Goal: Transaction & Acquisition: Book appointment/travel/reservation

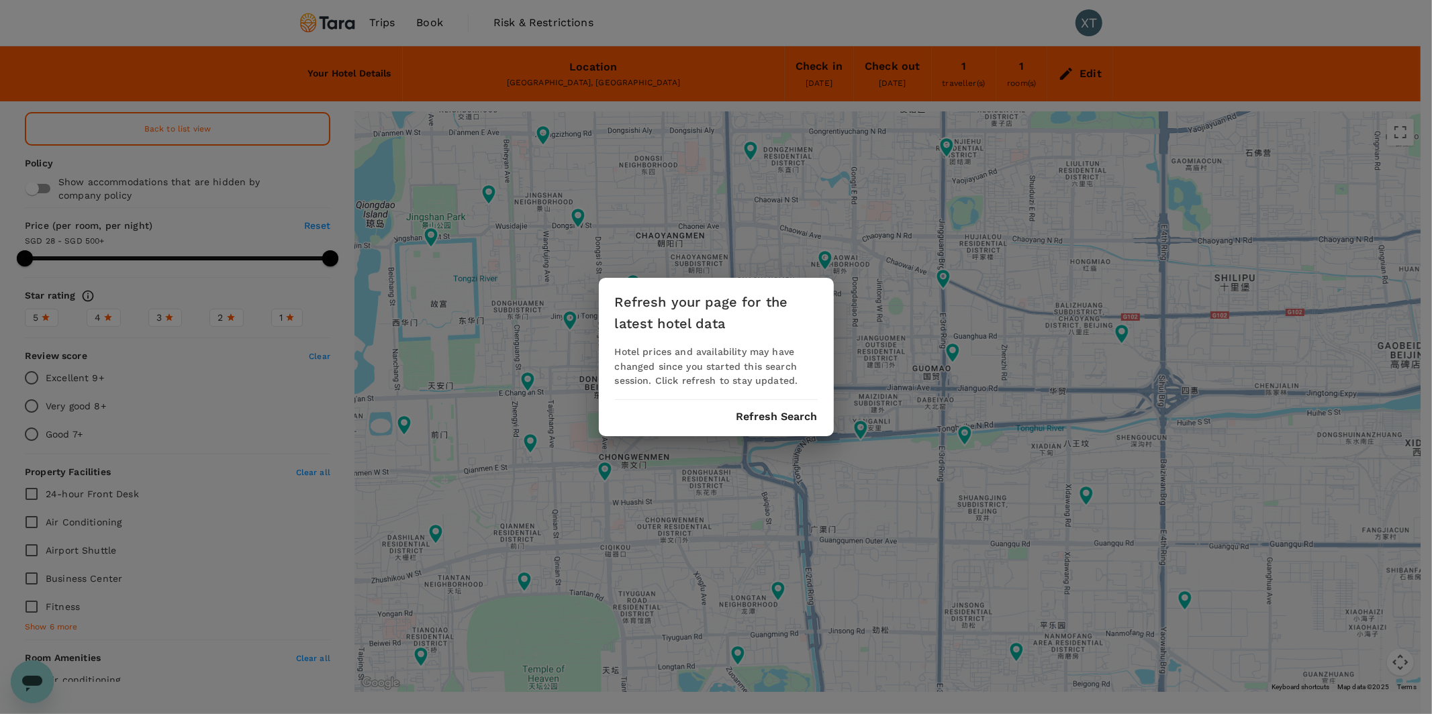
click at [778, 418] on button "Refresh Search" at bounding box center [777, 417] width 81 height 12
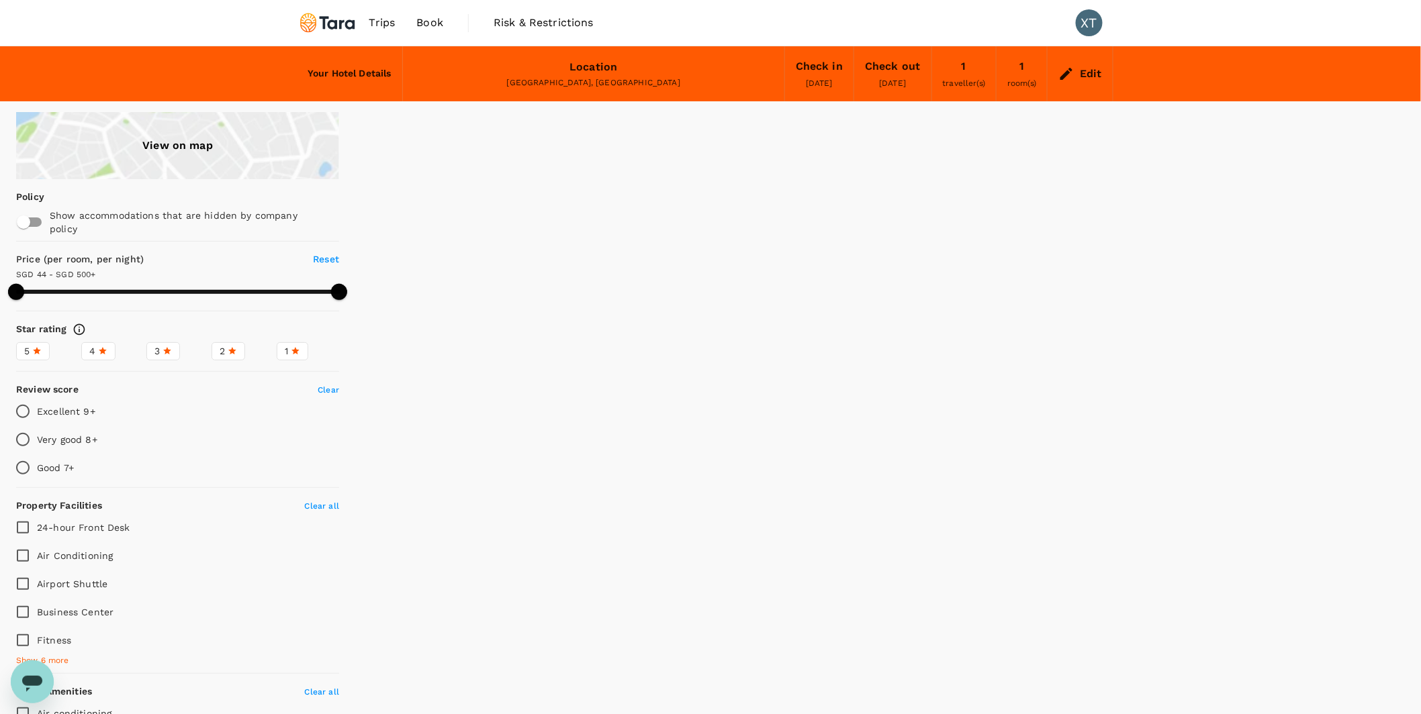
type input "499.88"
type input "27.88"
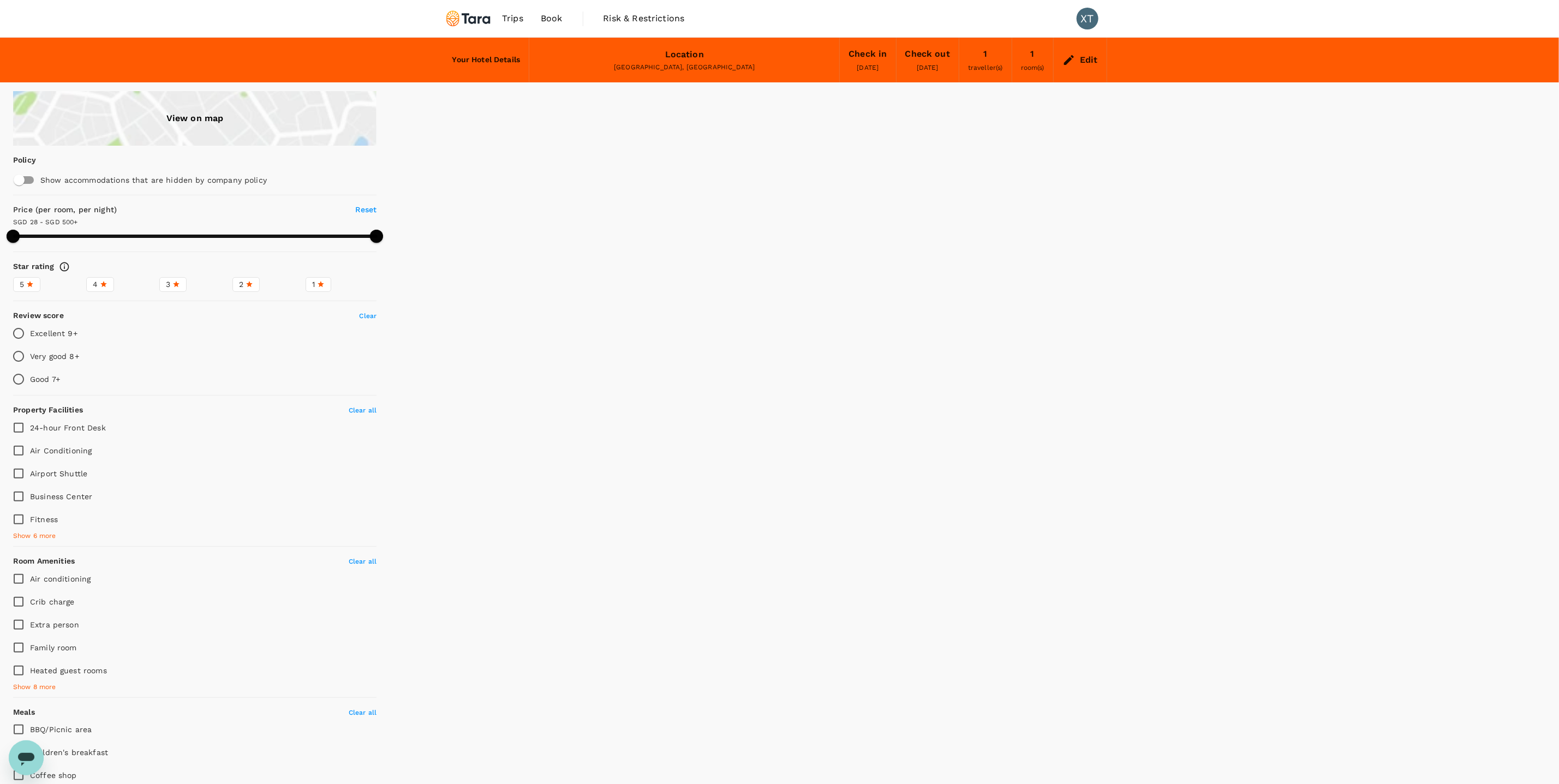
click at [376, 118] on div "View on map" at bounding box center [194, 118] width 363 height 54
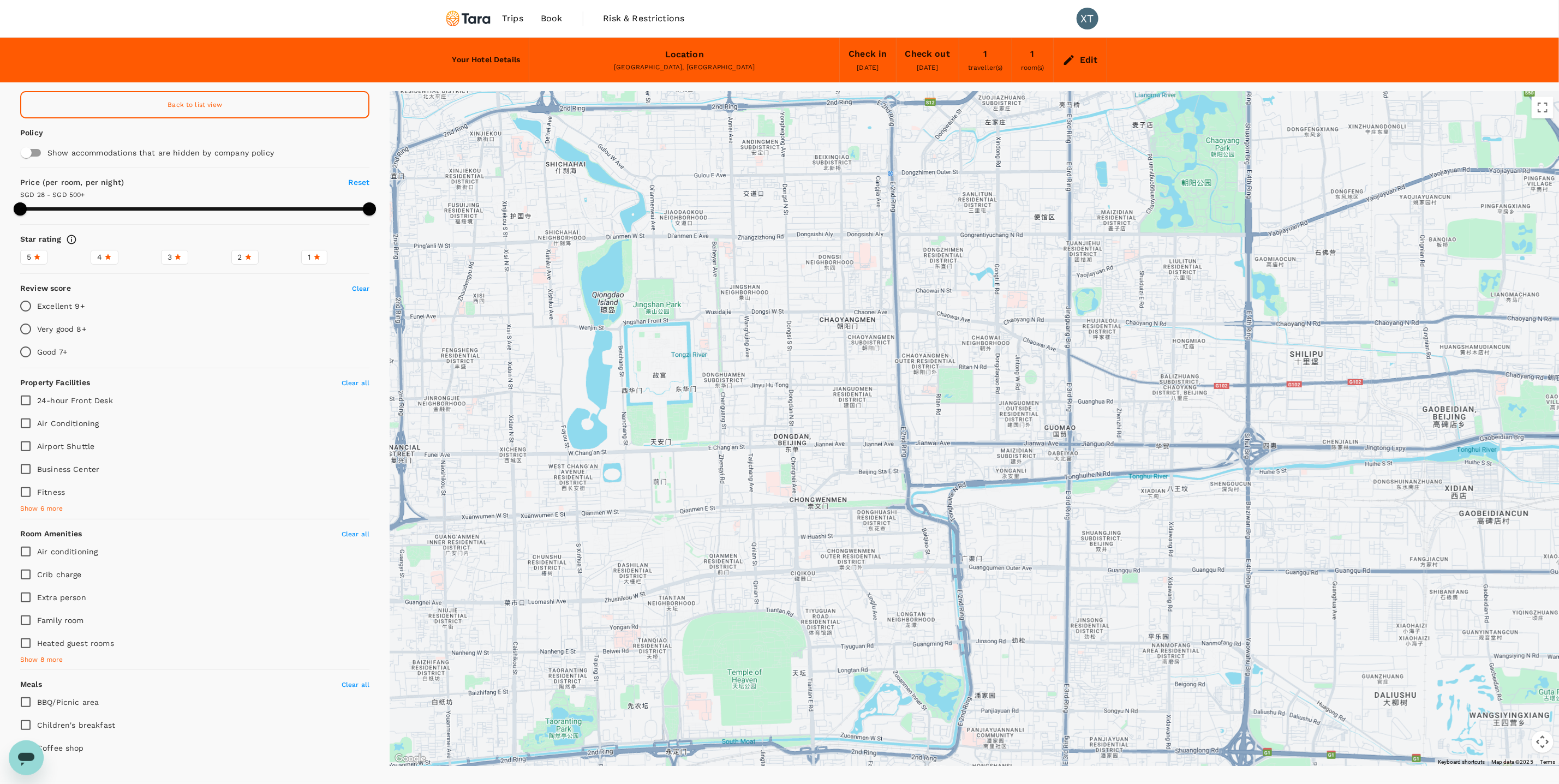
drag, startPoint x: 1172, startPoint y: 322, endPoint x: 868, endPoint y: 383, distance: 310.1
click at [868, 383] on div at bounding box center [974, 428] width 1170 height 675
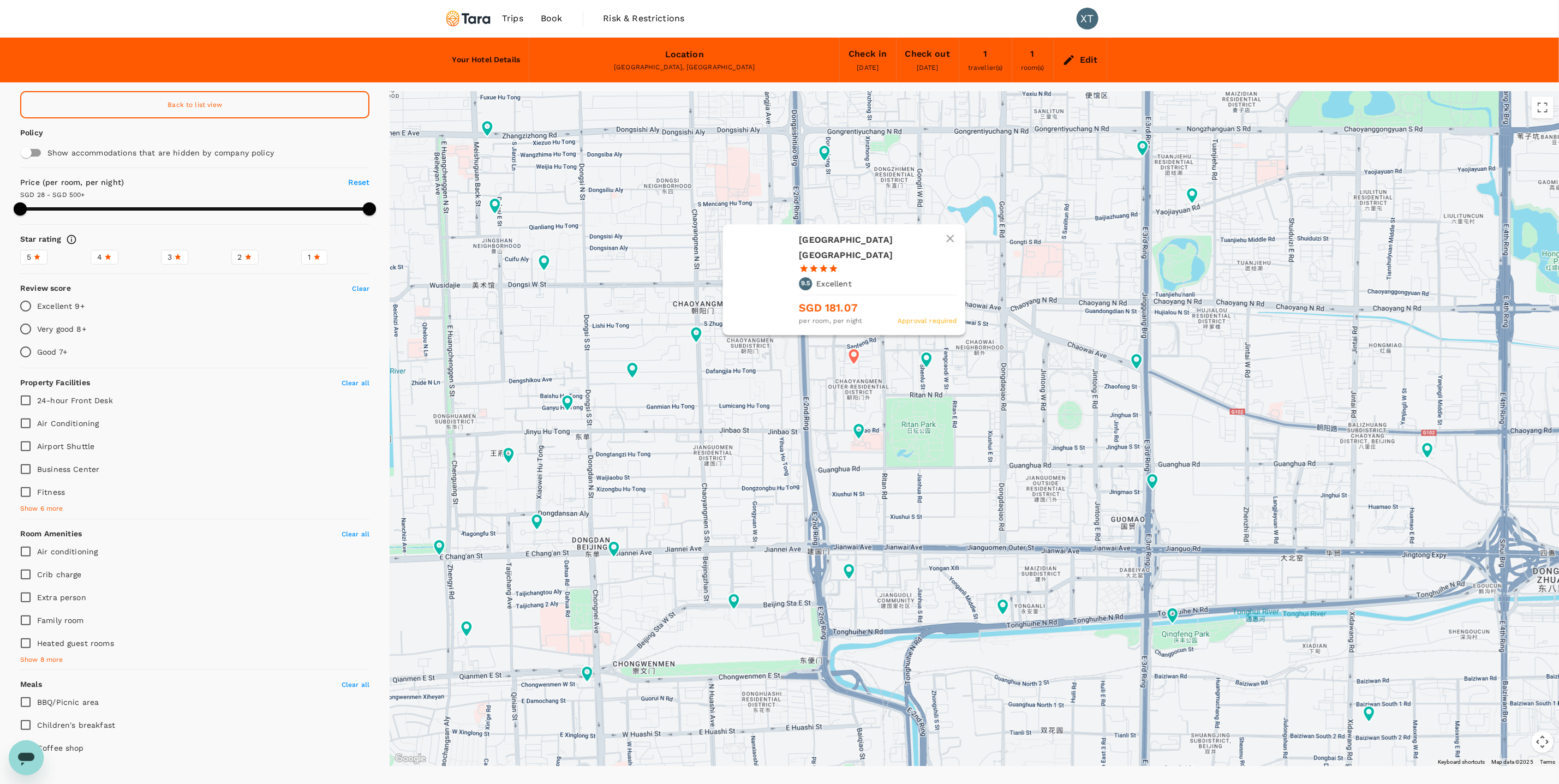
click at [853, 356] on icon at bounding box center [854, 357] width 11 height 16
click at [868, 290] on div "9.5 Excellent" at bounding box center [878, 284] width 159 height 13
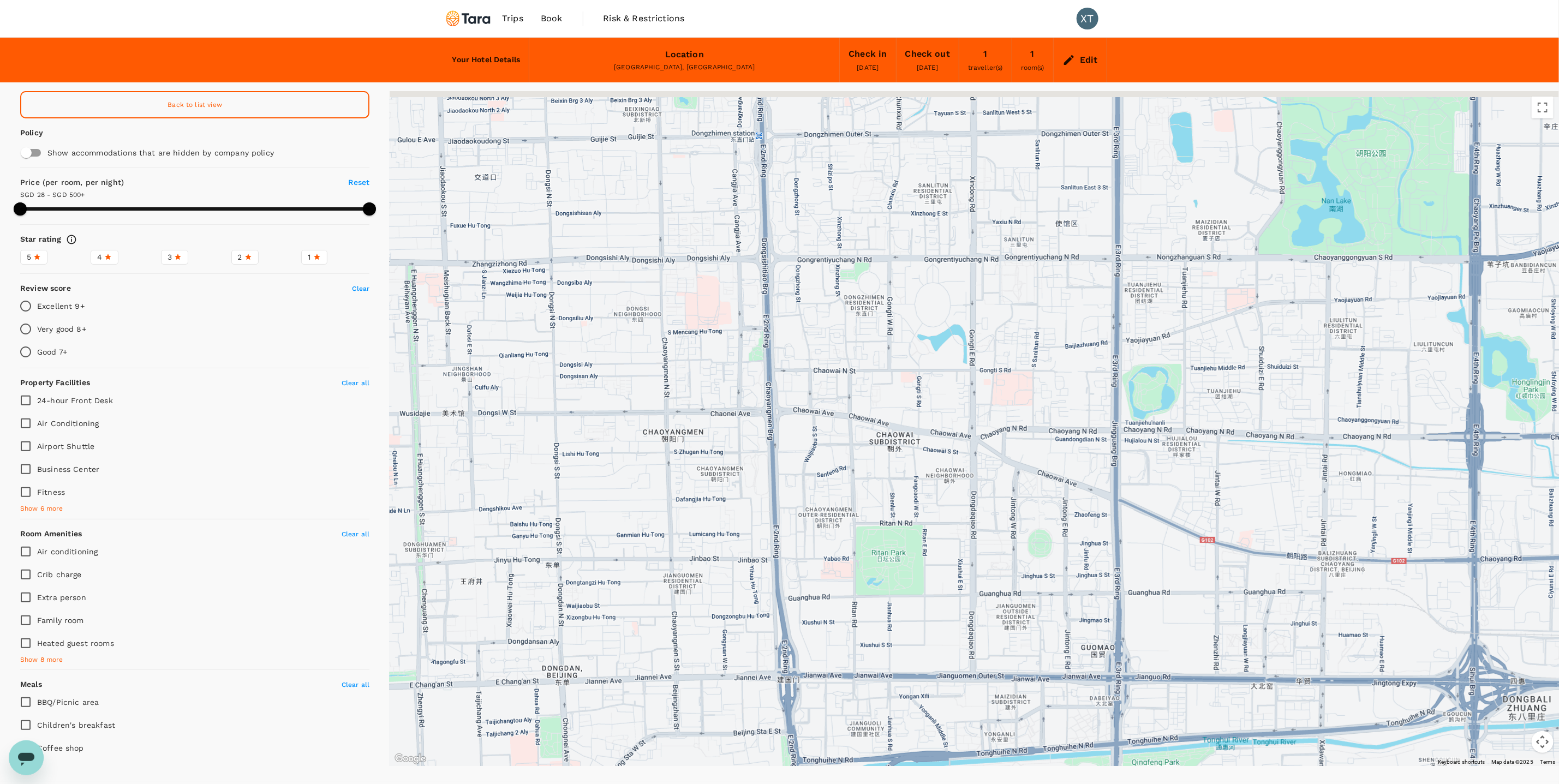
drag, startPoint x: 1097, startPoint y: 258, endPoint x: 1075, endPoint y: 351, distance: 95.6
click at [1075, 351] on div at bounding box center [974, 428] width 1170 height 675
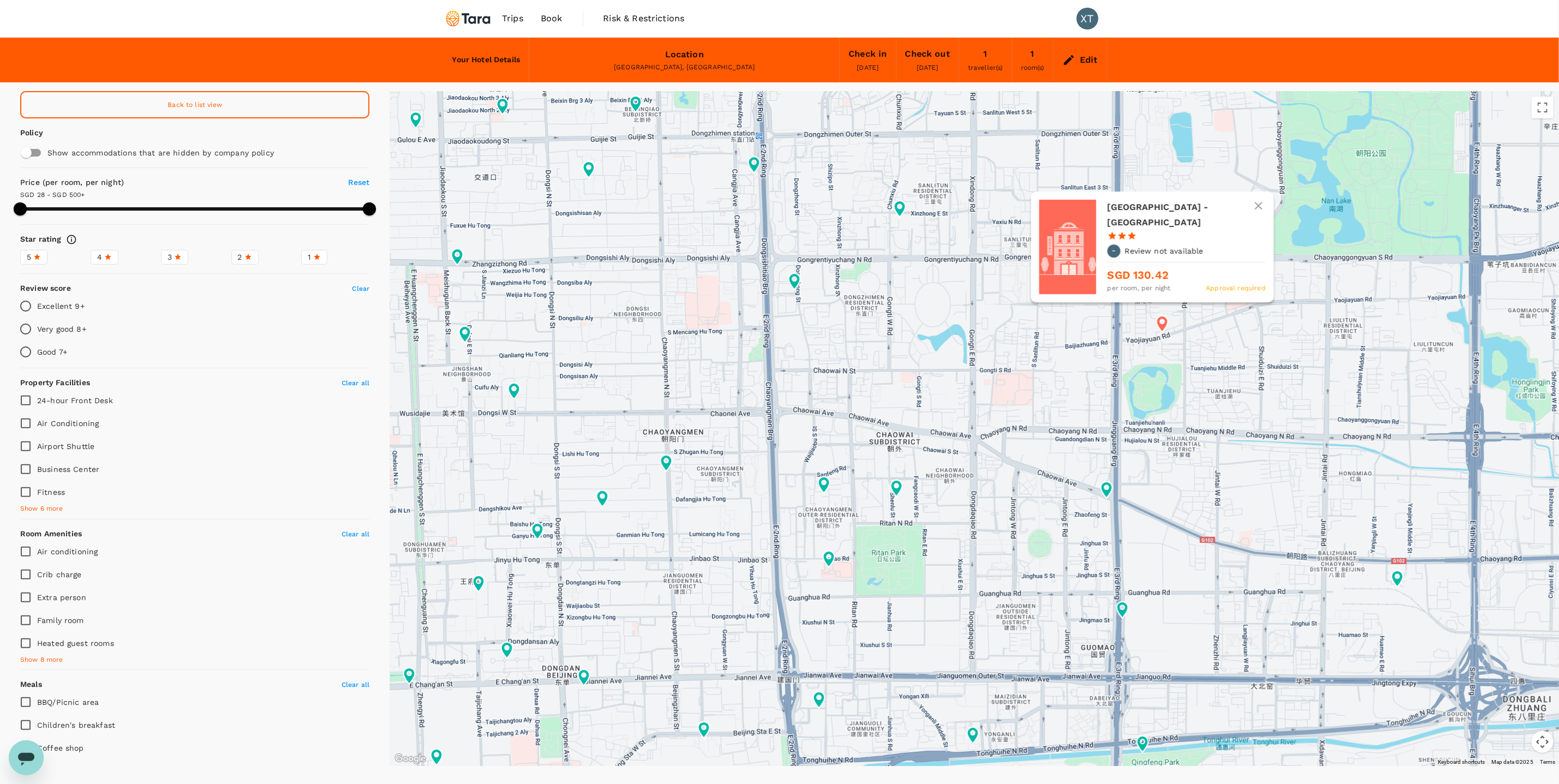
click at [1164, 233] on div "Meriden M Hotel Beijing - Sanlitun Tuanjiehu Subway Station 1 Star 2 Stars 3 St…" at bounding box center [1186, 247] width 159 height 94
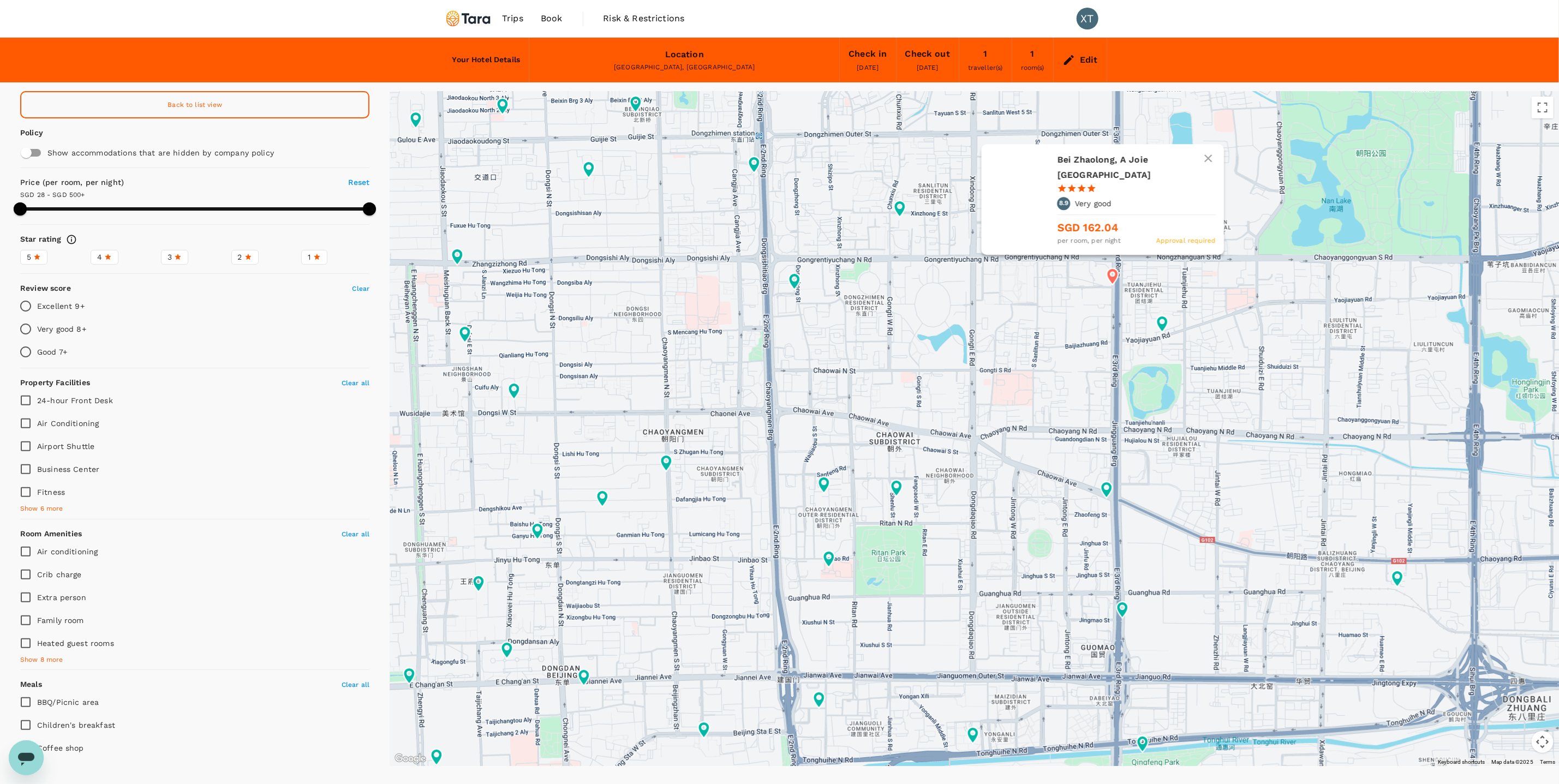
click at [1136, 184] on div "Bei Zhaolong, A Joie De Vivre Hotel 1 Star 2 Stars 3 Stars 4 Stars 5 Stars 8.9 …" at bounding box center [1136, 199] width 159 height 94
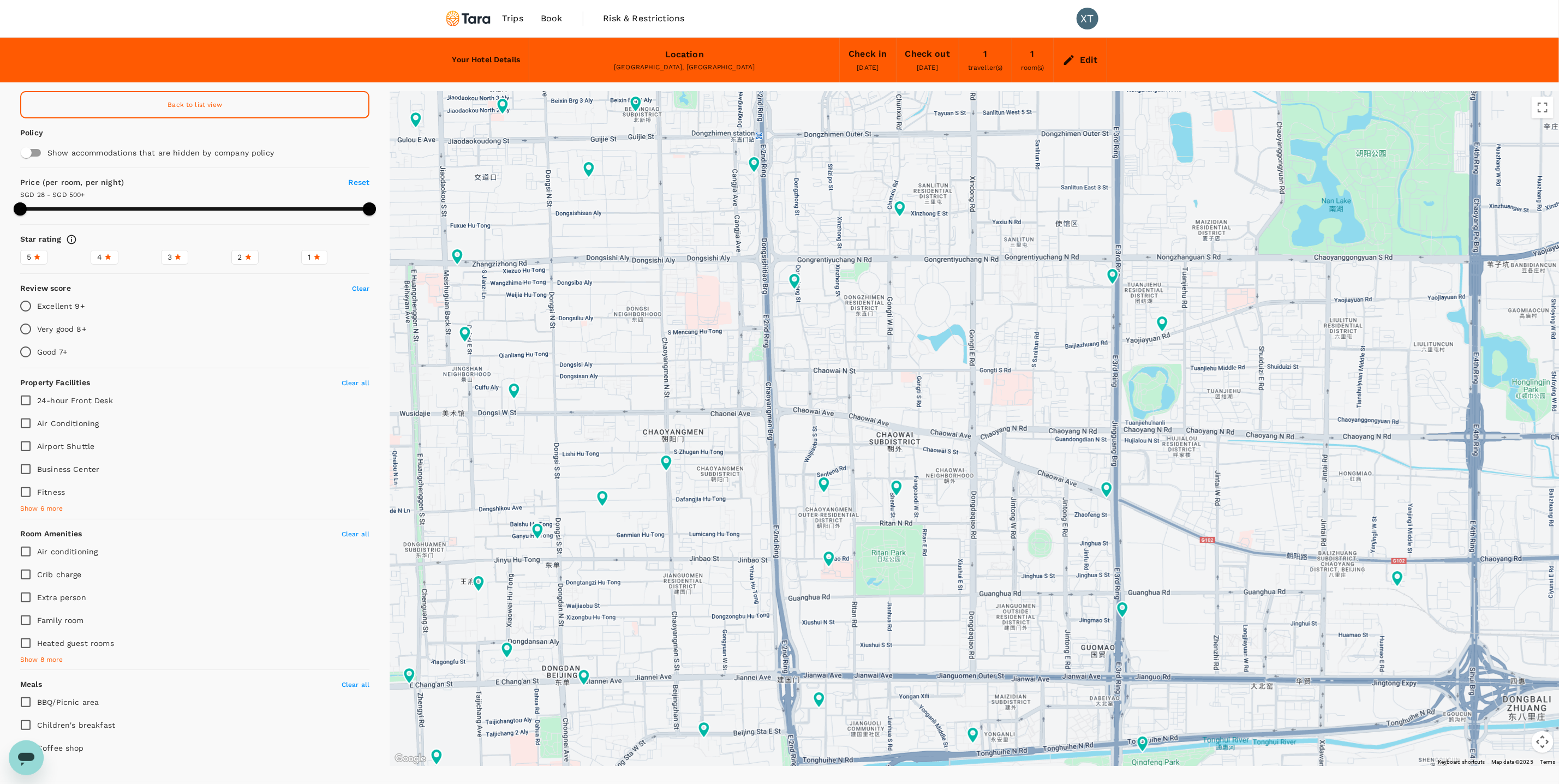
type input "499.88"
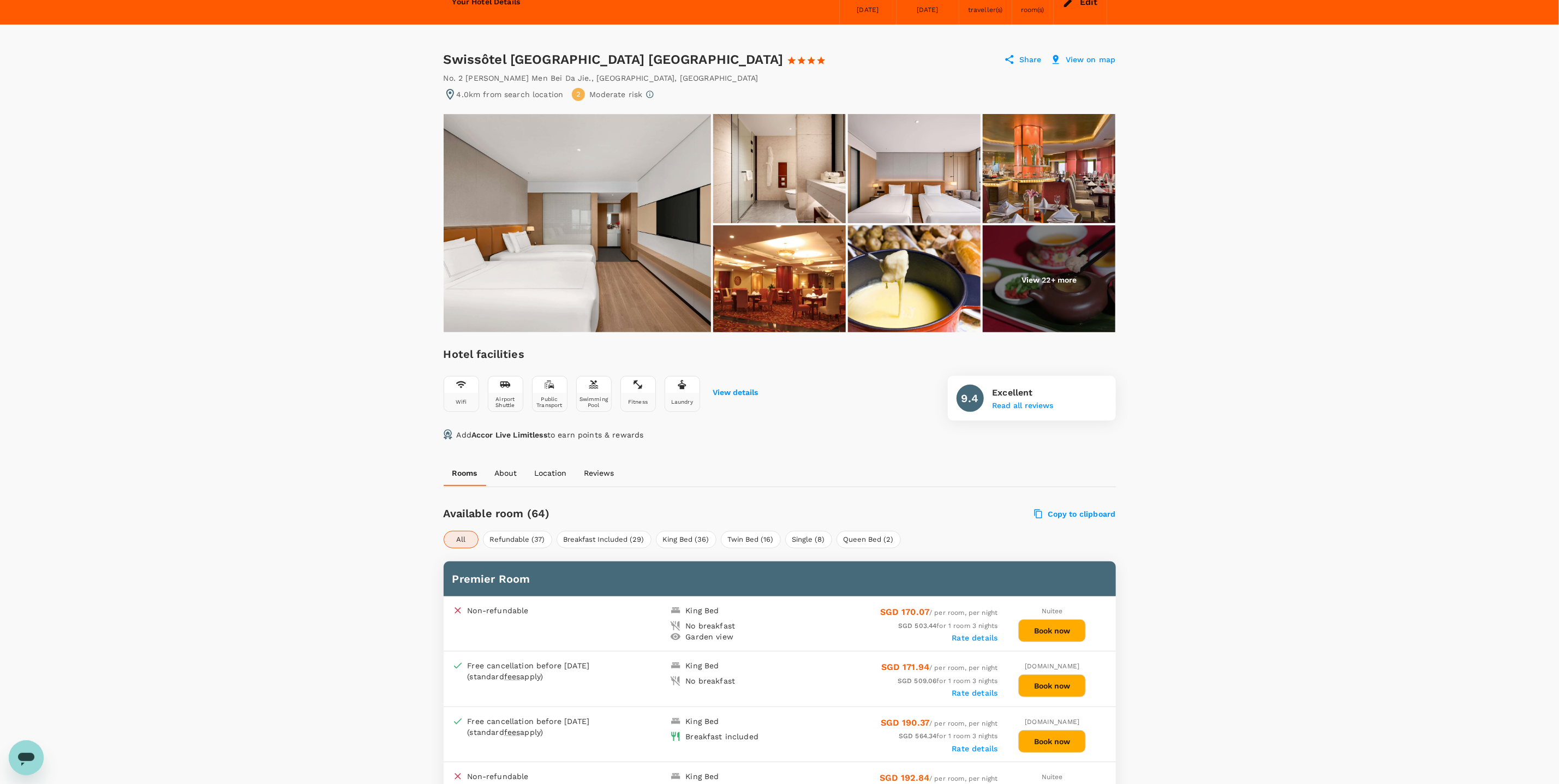
scroll to position [41, 0]
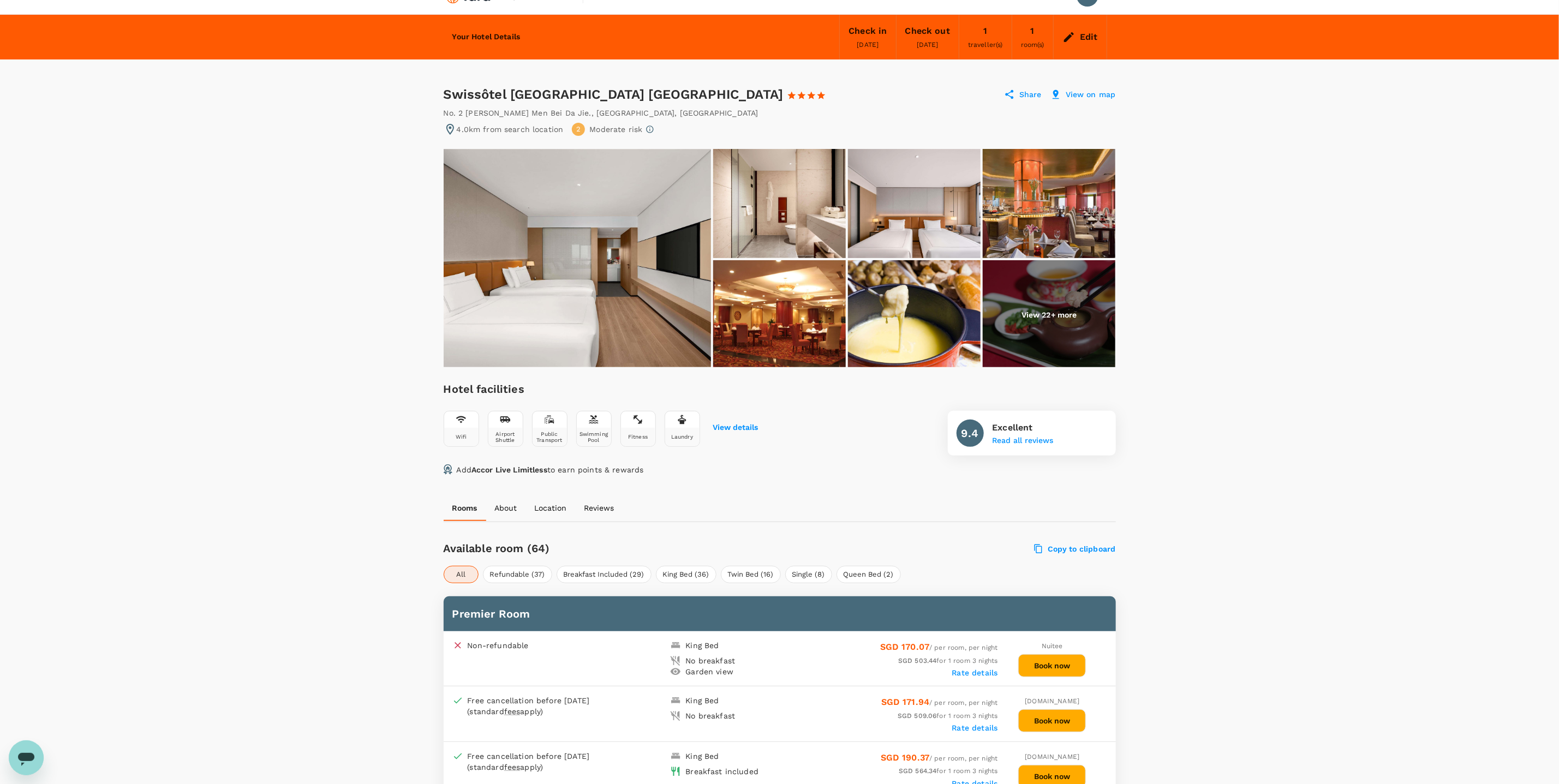
scroll to position [0, 0]
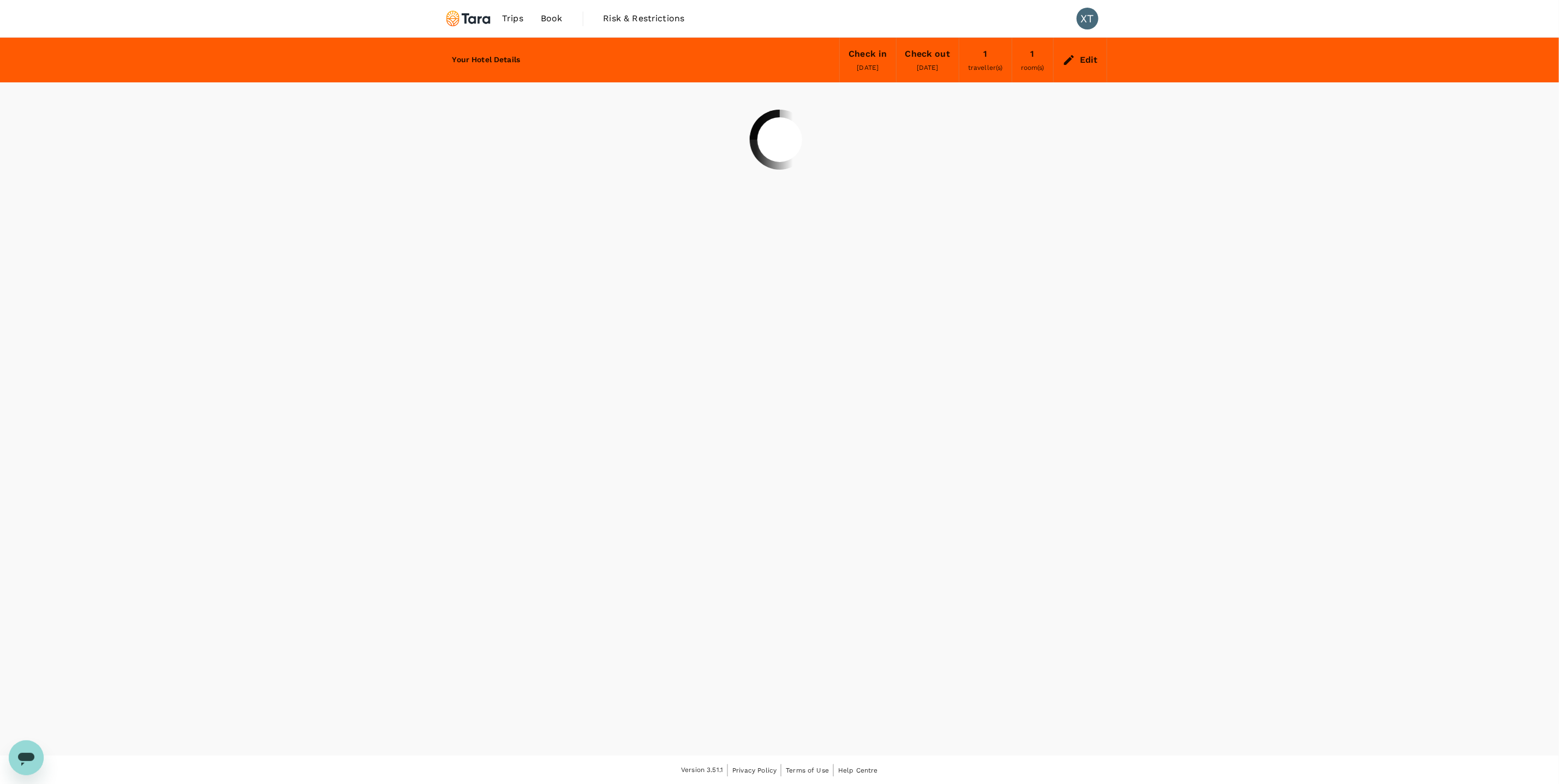
scroll to position [1, 0]
